Goal: Task Accomplishment & Management: Complete application form

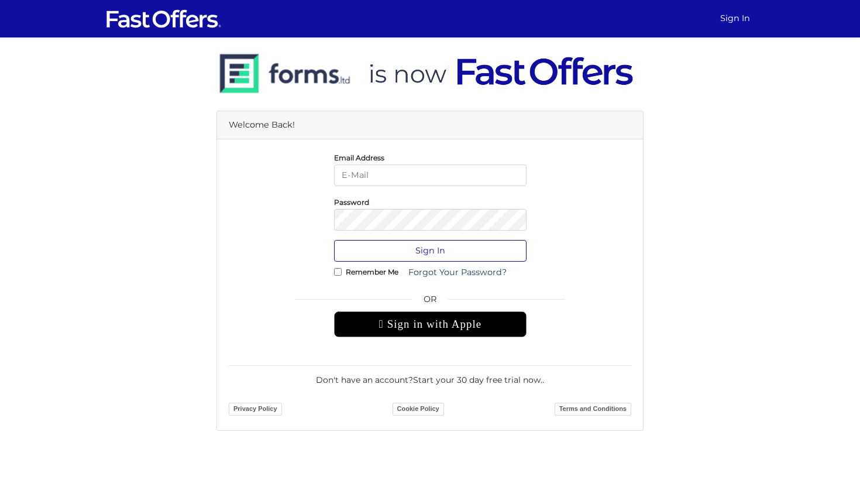
type input "sarah@sarahcromie.com"
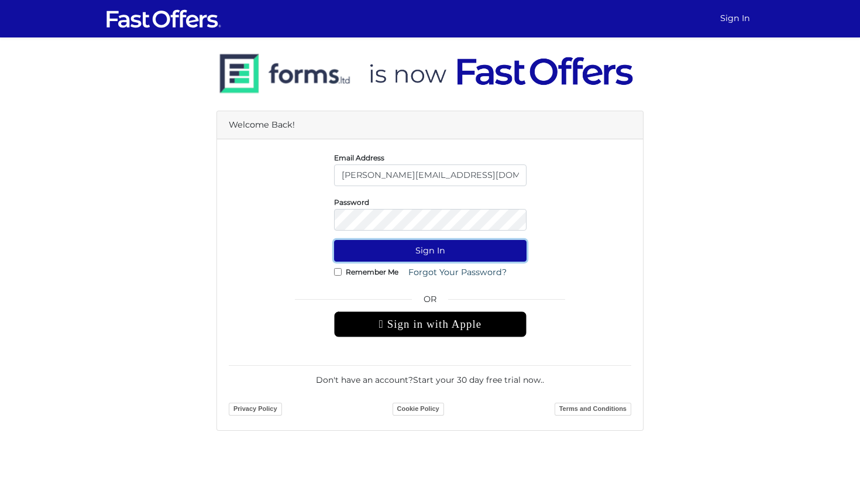
click at [432, 253] on button "Sign In" at bounding box center [430, 251] width 193 height 22
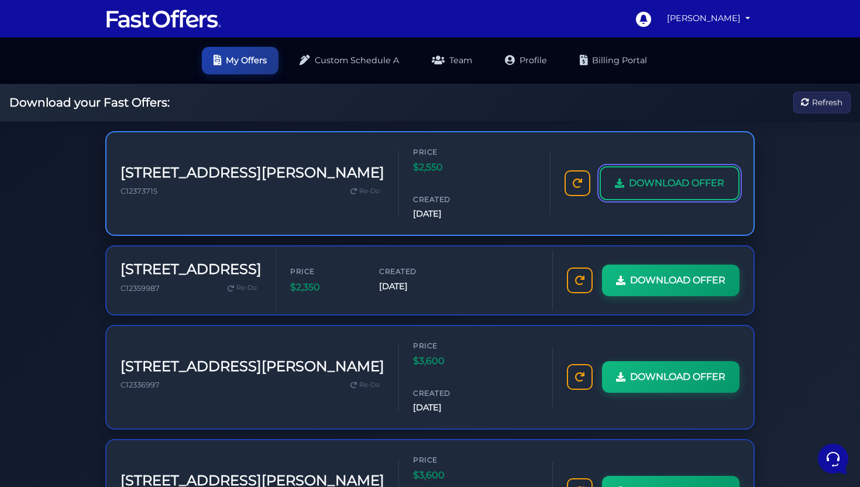
click at [678, 166] on link "DOWNLOAD OFFER" at bounding box center [670, 183] width 140 height 34
